Goal: Task Accomplishment & Management: Manage account settings

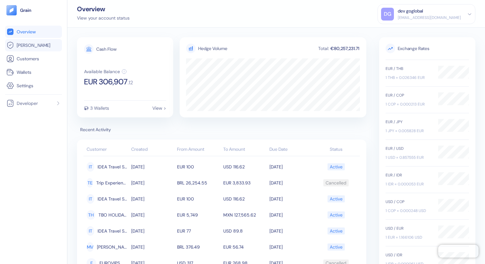
click at [39, 42] on link "[PERSON_NAME]" at bounding box center [33, 45] width 54 height 8
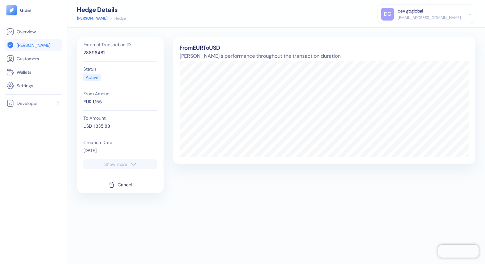
click at [124, 167] on button "Show more" at bounding box center [120, 164] width 74 height 10
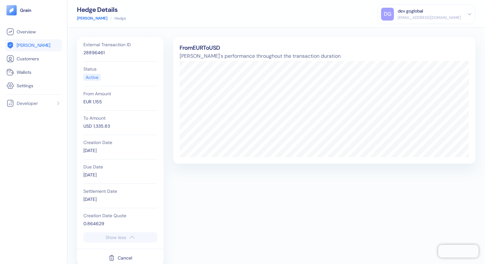
scroll to position [12, 0]
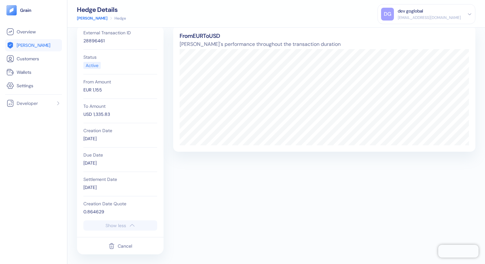
click at [121, 245] on div "Cancel" at bounding box center [125, 246] width 14 height 4
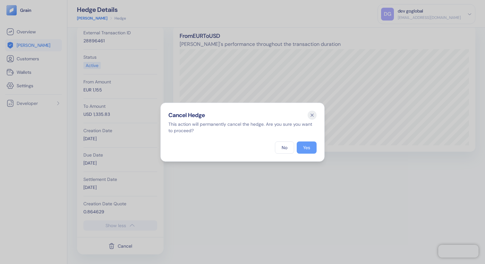
click at [313, 148] on button "Yes" at bounding box center [307, 147] width 20 height 12
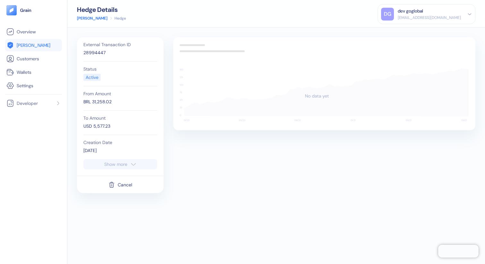
click at [133, 161] on icon "button" at bounding box center [133, 164] width 6 height 8
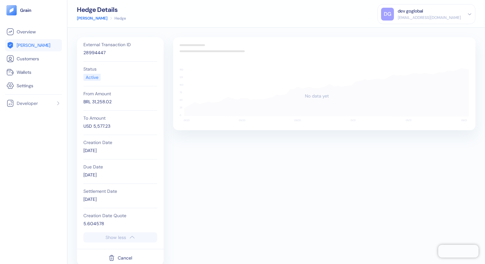
scroll to position [12, 0]
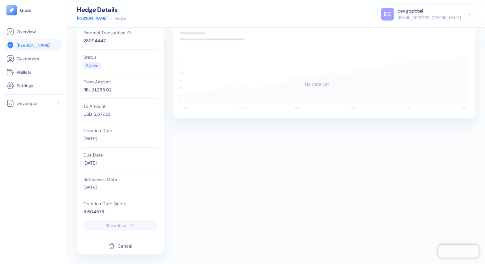
click at [119, 246] on div "Cancel" at bounding box center [125, 246] width 14 height 4
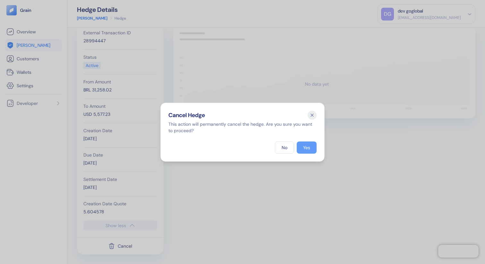
click at [306, 152] on button "Yes" at bounding box center [307, 147] width 20 height 12
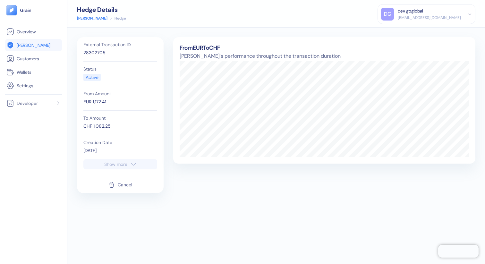
click at [125, 128] on div "Cancel" at bounding box center [125, 185] width 14 height 4
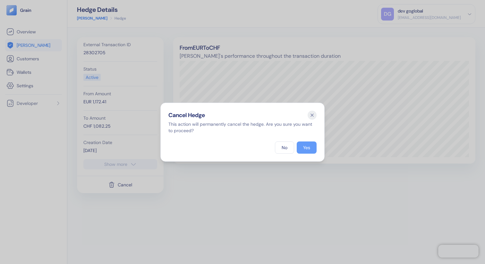
click at [313, 128] on button "Yes" at bounding box center [307, 147] width 20 height 12
